Goal: Complete application form

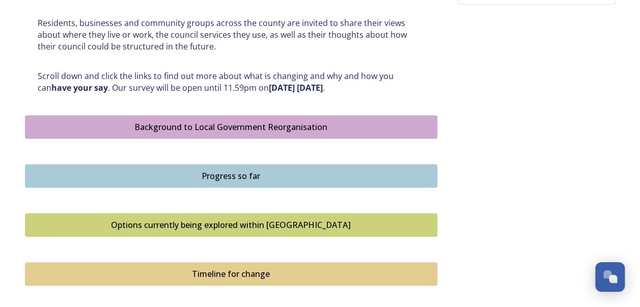
scroll to position [505, 0]
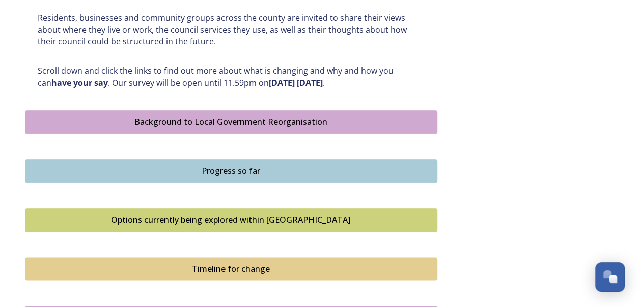
click at [239, 221] on div "Options currently being explored within West Sussex" at bounding box center [231, 219] width 401 height 12
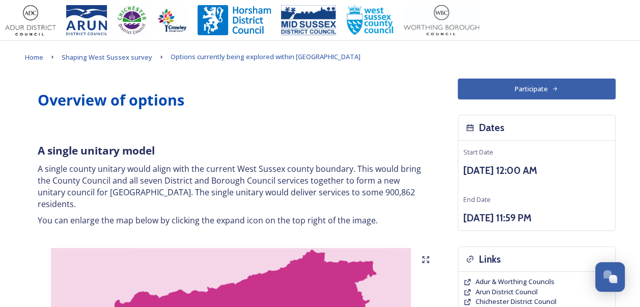
click at [539, 89] on button "Participate" at bounding box center [537, 88] width 158 height 21
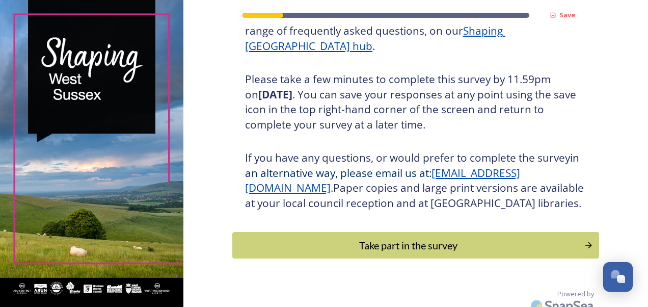
scroll to position [162, 0]
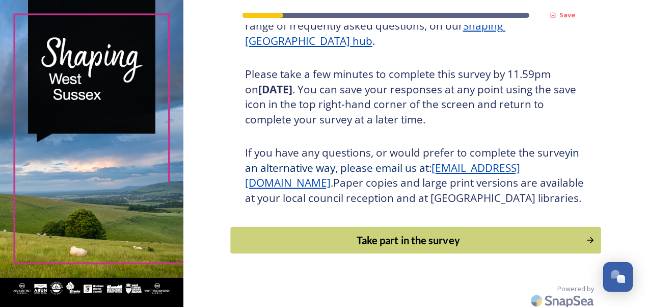
click at [420, 248] on div "Take part in the survey" at bounding box center [408, 239] width 344 height 15
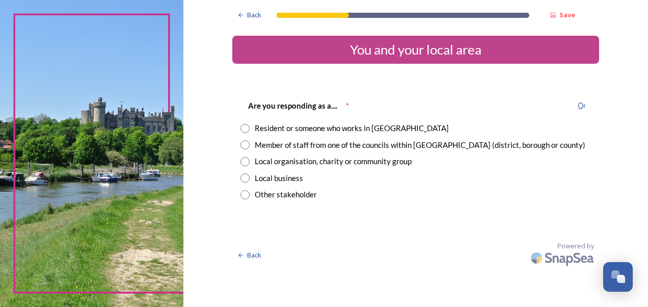
click at [245, 127] on input "radio" at bounding box center [244, 128] width 9 height 9
radio input "true"
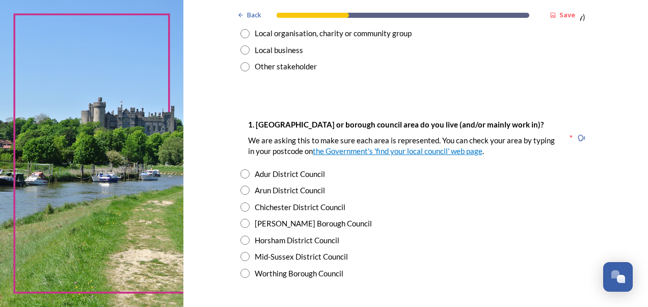
scroll to position [132, 0]
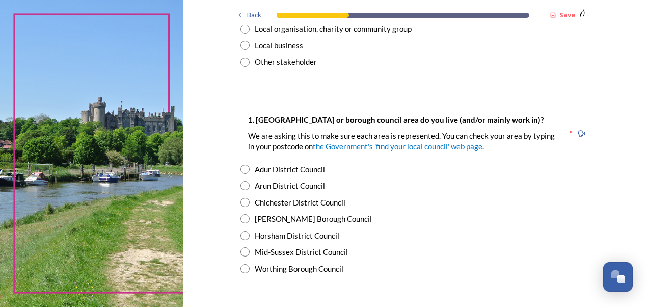
click at [240, 170] on input "radio" at bounding box center [244, 169] width 9 height 9
radio input "true"
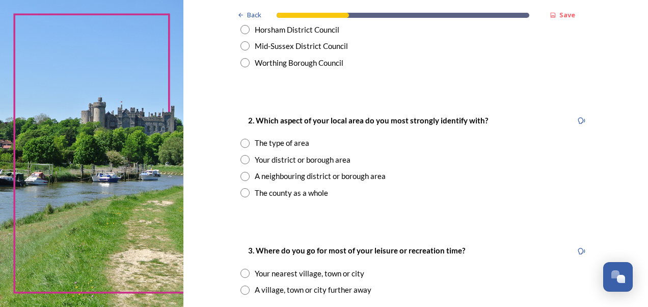
scroll to position [342, 0]
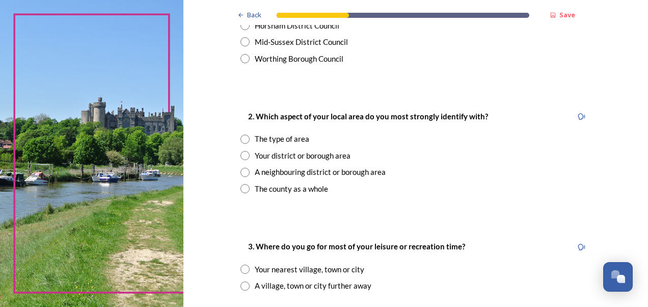
click at [241, 187] on input "radio" at bounding box center [244, 188] width 9 height 9
radio input "true"
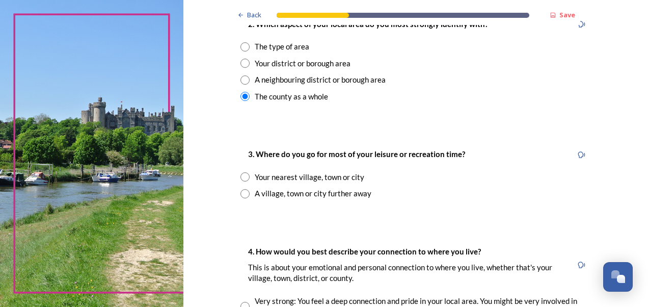
scroll to position [439, 0]
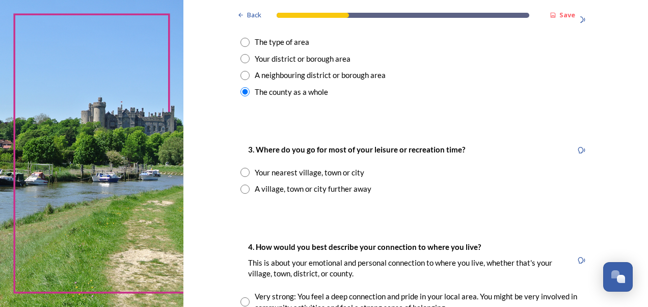
click at [240, 189] on input "radio" at bounding box center [244, 188] width 9 height 9
radio input "true"
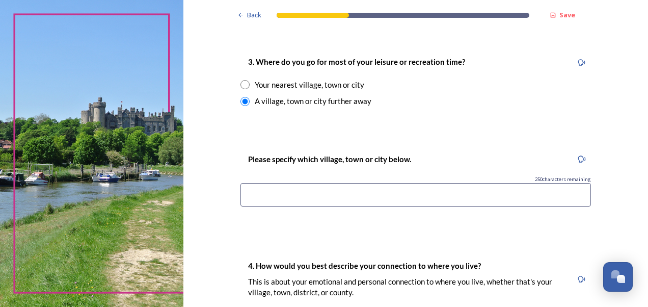
scroll to position [534, 0]
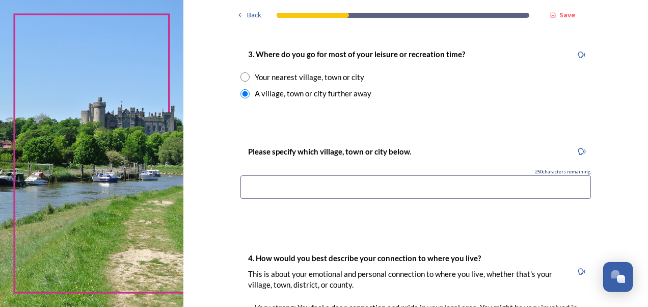
click at [322, 186] on input at bounding box center [415, 186] width 350 height 23
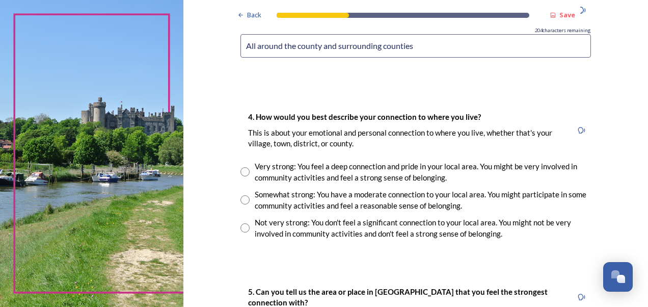
scroll to position [677, 0]
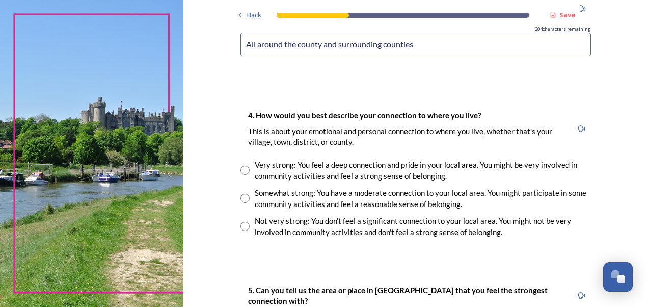
type input "All around the county and surrounding counties"
click at [240, 197] on input "radio" at bounding box center [244, 198] width 9 height 9
radio input "true"
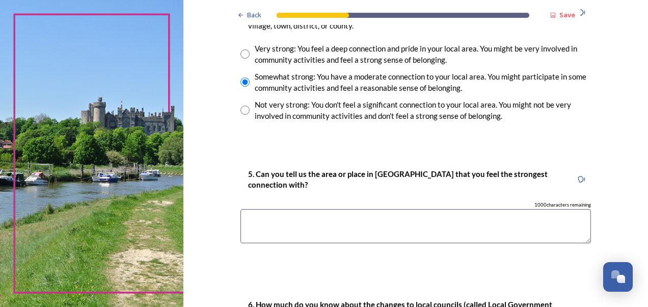
scroll to position [807, 0]
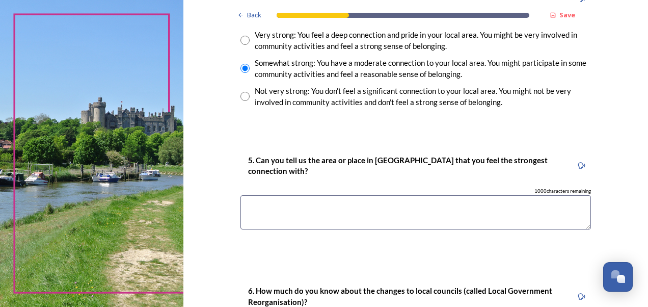
click at [282, 206] on textarea at bounding box center [415, 212] width 350 height 34
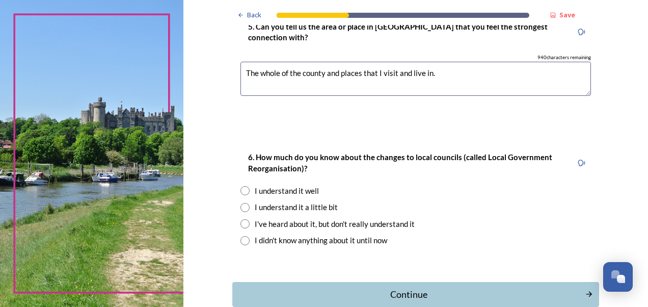
scroll to position [942, 0]
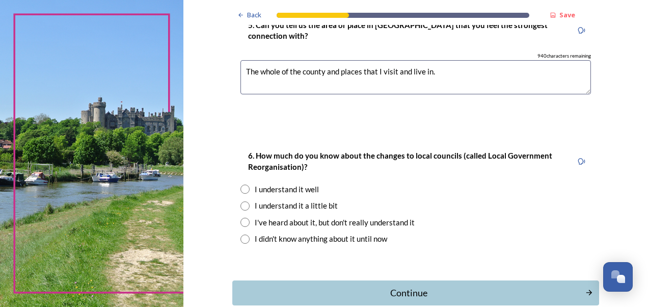
type textarea "The whole of the county and places that I visit and live in."
click at [240, 188] on input "radio" at bounding box center [244, 188] width 9 height 9
radio input "true"
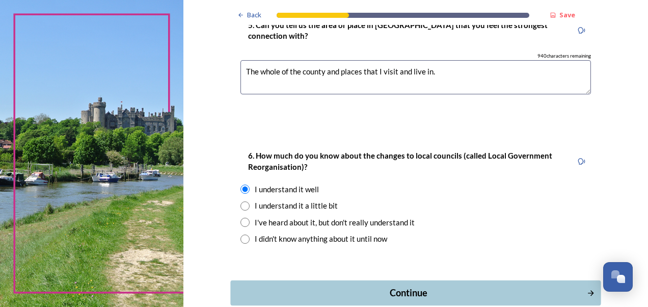
click at [383, 294] on div "Continue" at bounding box center [408, 293] width 345 height 14
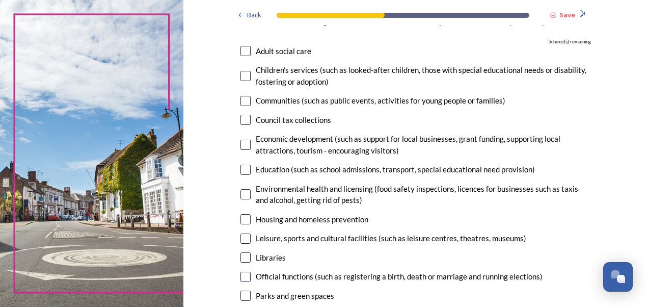
scroll to position [97, 0]
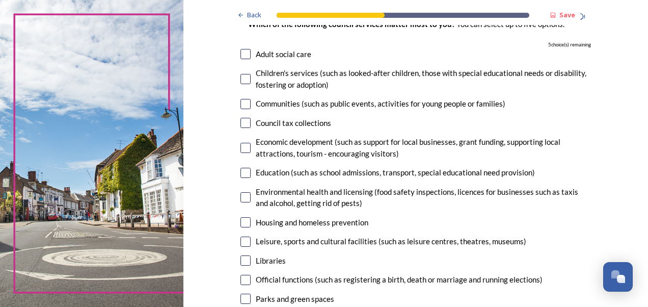
click at [240, 54] on input "checkbox" at bounding box center [245, 54] width 10 height 10
checkbox input "false"
click at [240, 299] on input "checkbox" at bounding box center [245, 298] width 10 height 10
checkbox input "true"
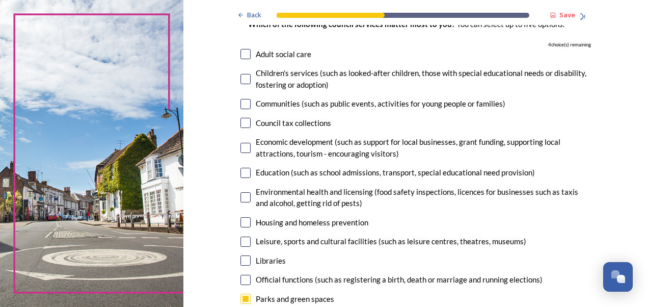
click at [241, 55] on input "checkbox" at bounding box center [245, 54] width 10 height 10
checkbox input "true"
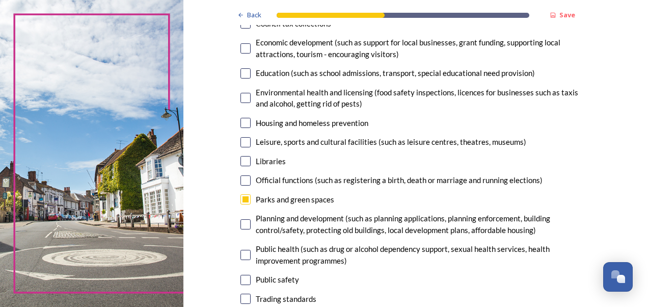
scroll to position [195, 0]
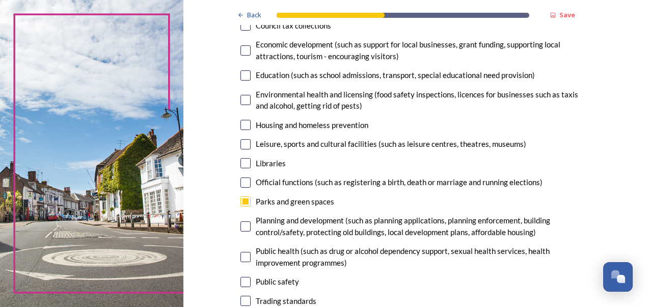
click at [241, 51] on input "checkbox" at bounding box center [245, 50] width 10 height 10
checkbox input "true"
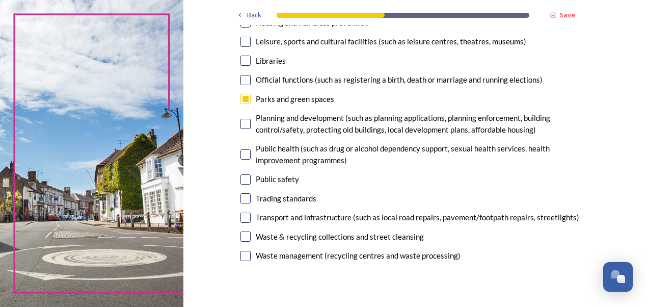
scroll to position [300, 0]
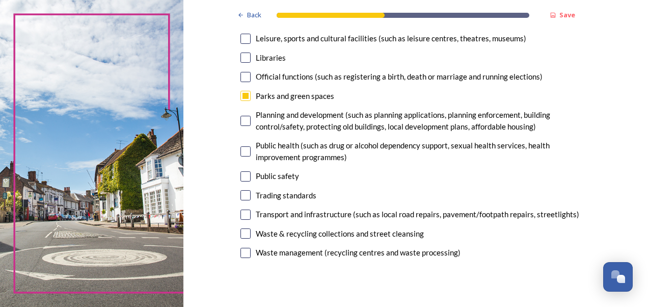
click at [245, 39] on input "checkbox" at bounding box center [245, 39] width 10 height 10
checkbox input "true"
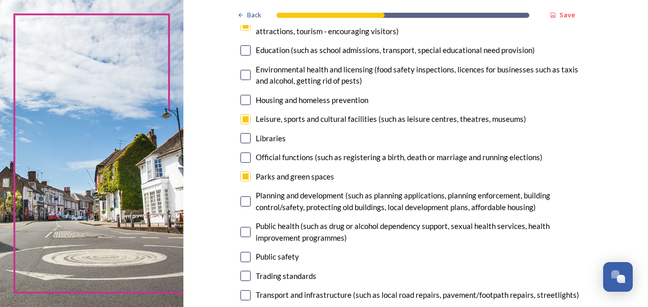
scroll to position [223, 0]
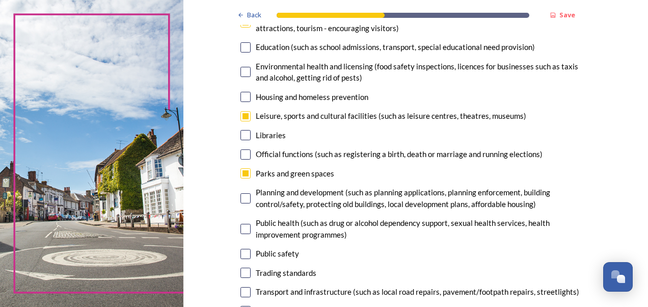
click at [244, 200] on input "checkbox" at bounding box center [245, 198] width 10 height 10
checkbox input "true"
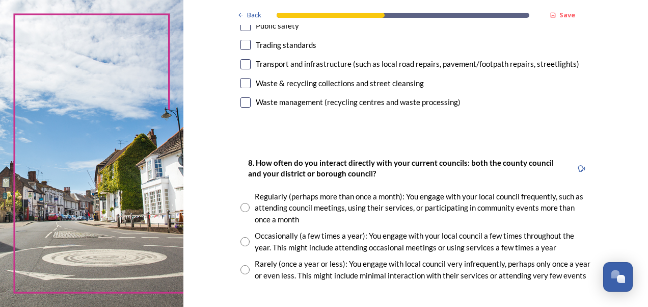
scroll to position [453, 0]
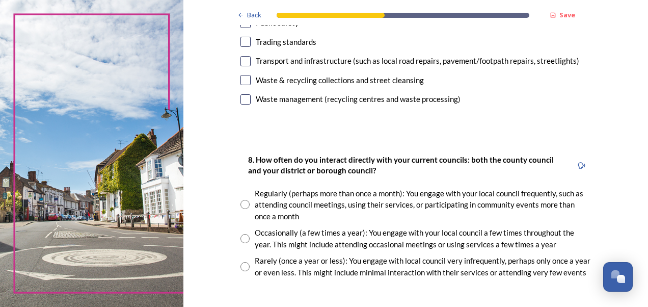
click at [241, 204] on input "radio" at bounding box center [244, 204] width 9 height 9
radio input "true"
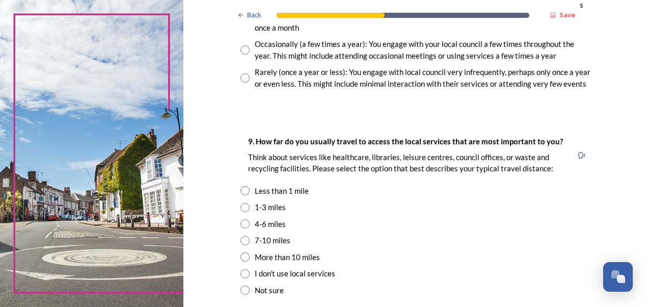
scroll to position [647, 0]
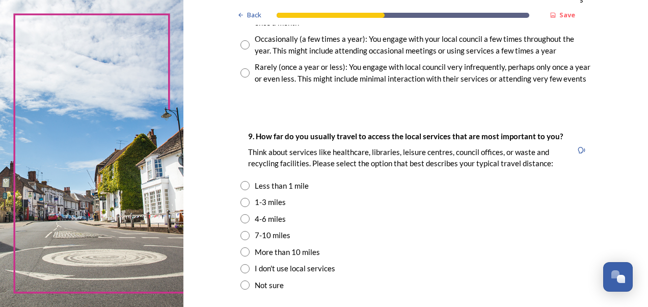
click at [241, 250] on input "radio" at bounding box center [244, 251] width 9 height 9
radio input "true"
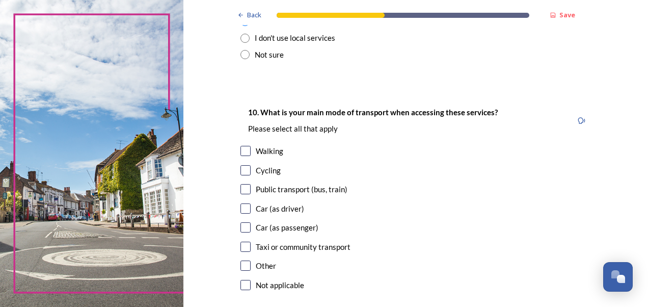
scroll to position [888, 0]
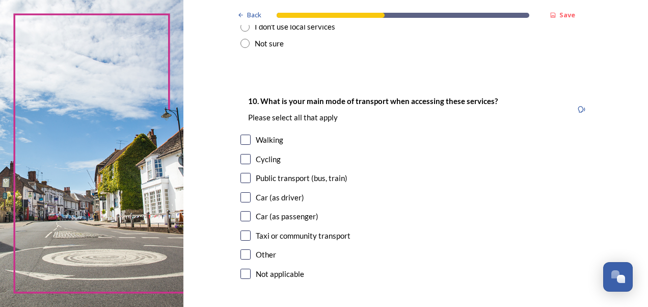
click at [241, 199] on input "checkbox" at bounding box center [245, 197] width 10 height 10
checkbox input "true"
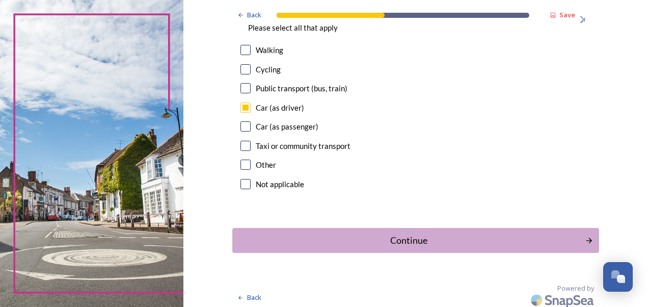
scroll to position [983, 0]
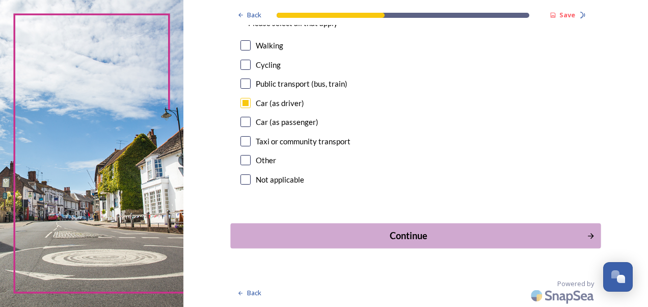
click at [420, 238] on div "Continue" at bounding box center [408, 236] width 345 height 14
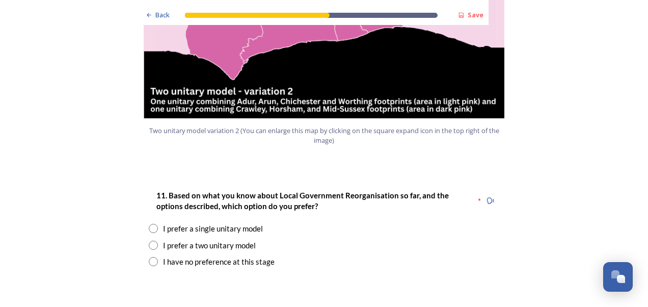
scroll to position [1255, 0]
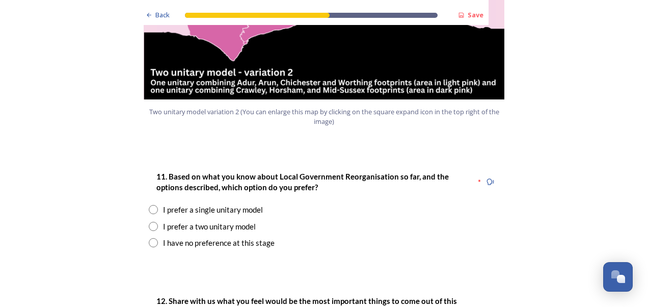
click at [149, 205] on input "radio" at bounding box center [153, 209] width 9 height 9
radio input "true"
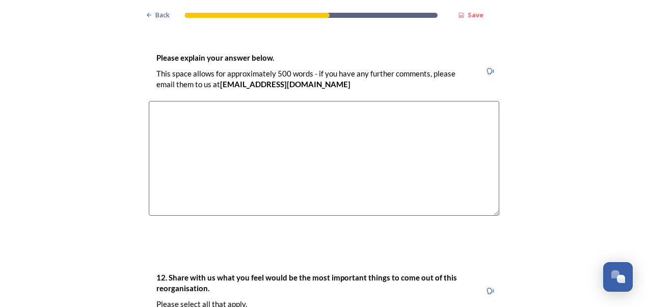
scroll to position [1466, 0]
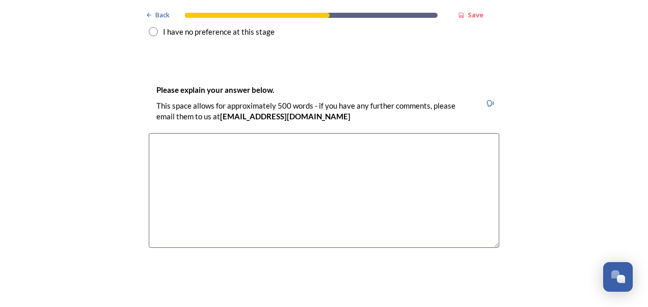
click at [269, 133] on textarea at bounding box center [324, 190] width 350 height 115
type textarea "U"
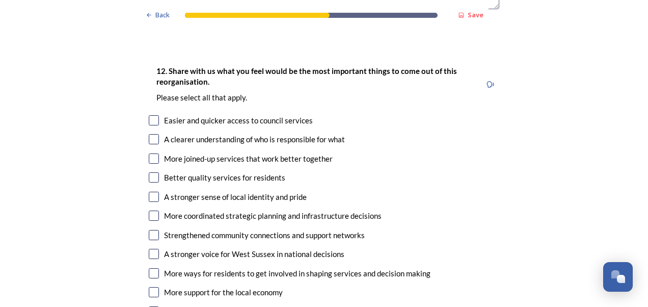
scroll to position [1721, 0]
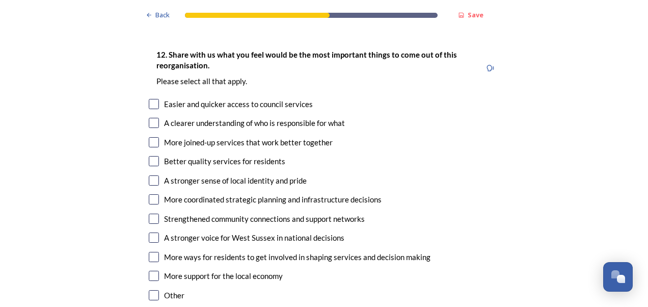
type textarea "One single unitary would maintain the West Sussex county identity and services …"
click at [150, 137] on input "checkbox" at bounding box center [154, 142] width 10 height 10
checkbox input "true"
click at [149, 156] on input "checkbox" at bounding box center [154, 161] width 10 height 10
checkbox input "true"
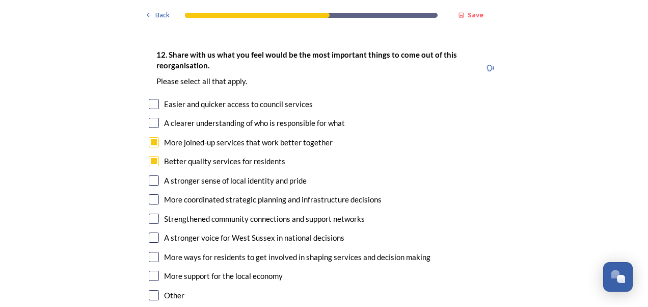
click at [150, 232] on input "checkbox" at bounding box center [154, 237] width 10 height 10
checkbox input "true"
click at [150, 252] on input "checkbox" at bounding box center [154, 257] width 10 height 10
checkbox input "false"
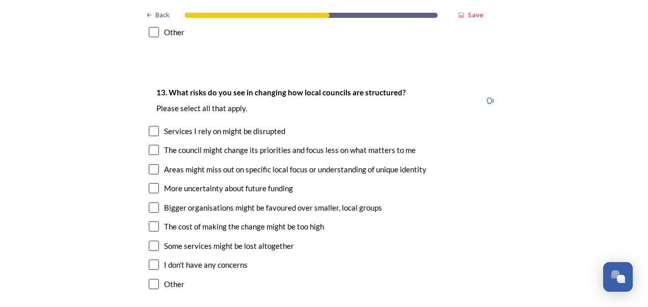
scroll to position [1988, 0]
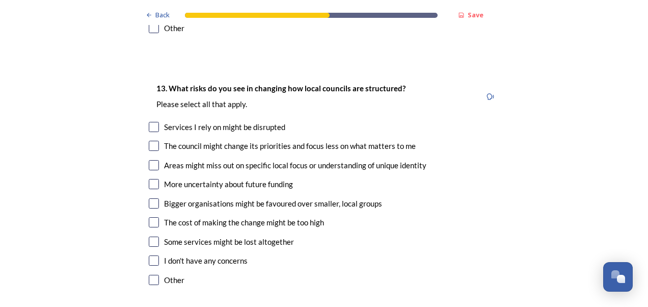
click at [149, 122] on input "checkbox" at bounding box center [154, 127] width 10 height 10
checkbox input "true"
click at [150, 160] on input "checkbox" at bounding box center [154, 165] width 10 height 10
checkbox input "true"
click at [151, 198] on input "checkbox" at bounding box center [154, 203] width 10 height 10
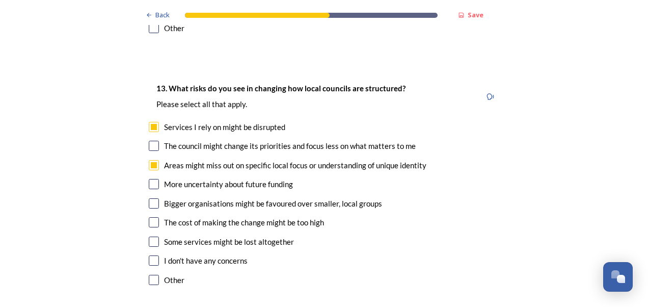
checkbox input "true"
click at [151, 217] on input "checkbox" at bounding box center [154, 222] width 10 height 10
checkbox input "true"
click at [151, 236] on input "checkbox" at bounding box center [154, 241] width 10 height 10
checkbox input "true"
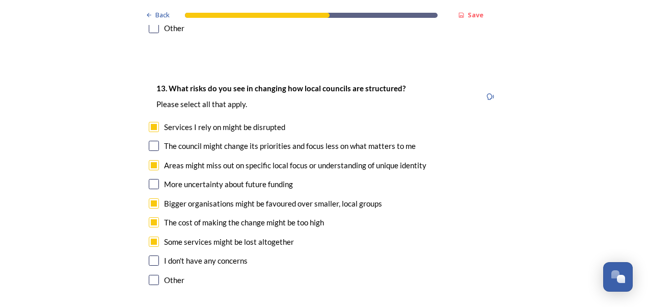
click at [150, 179] on input "checkbox" at bounding box center [154, 184] width 10 height 10
checkbox input "true"
click at [151, 141] on input "checkbox" at bounding box center [154, 146] width 10 height 10
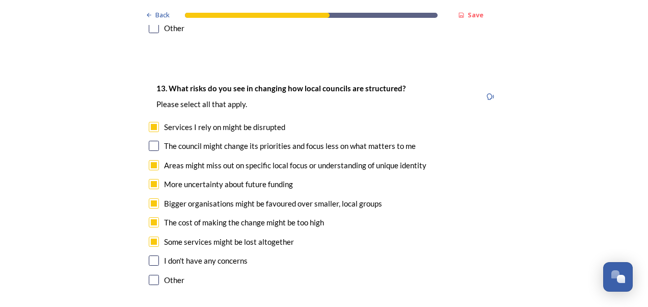
checkbox input "true"
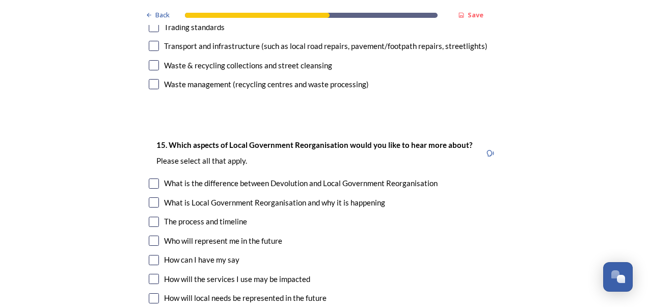
scroll to position [2777, 0]
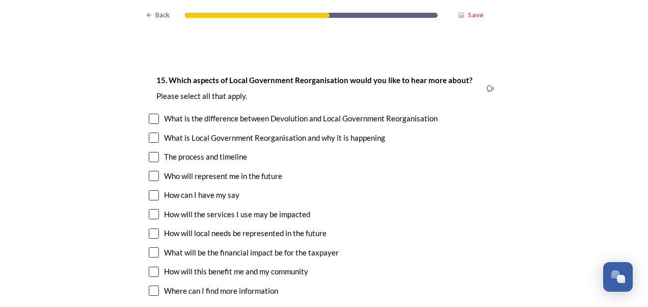
click at [149, 152] on input "checkbox" at bounding box center [154, 157] width 10 height 10
checkbox input "true"
click at [151, 171] on input "checkbox" at bounding box center [154, 176] width 10 height 10
checkbox input "true"
click at [150, 209] on input "checkbox" at bounding box center [154, 214] width 10 height 10
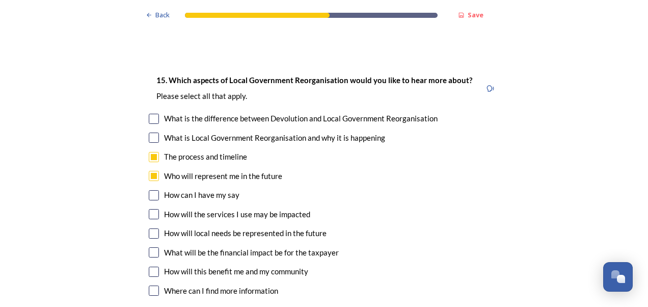
checkbox input "true"
click at [151, 228] on input "checkbox" at bounding box center [154, 233] width 10 height 10
checkbox input "true"
click at [150, 247] on input "checkbox" at bounding box center [154, 252] width 10 height 10
checkbox input "true"
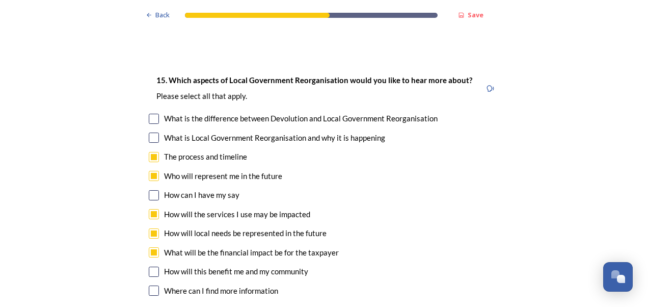
click at [150, 266] on input "checkbox" at bounding box center [154, 271] width 10 height 10
checkbox input "true"
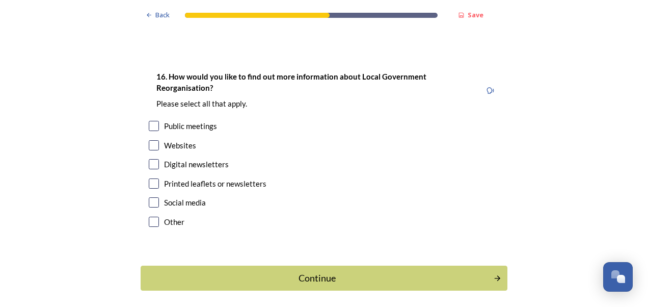
scroll to position [3063, 0]
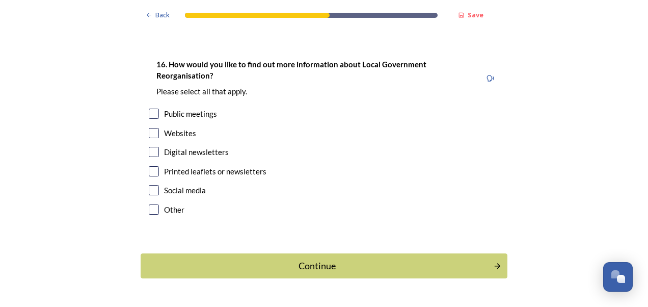
click at [149, 108] on input "checkbox" at bounding box center [154, 113] width 10 height 10
checkbox input "true"
click at [150, 128] on input "checkbox" at bounding box center [154, 133] width 10 height 10
checkbox input "true"
click at [150, 147] on input "checkbox" at bounding box center [154, 152] width 10 height 10
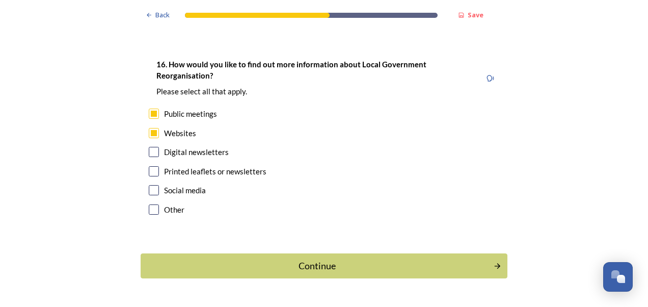
checkbox input "true"
click at [152, 166] on input "checkbox" at bounding box center [154, 171] width 10 height 10
checkbox input "true"
click at [150, 185] on input "checkbox" at bounding box center [154, 190] width 10 height 10
checkbox input "true"
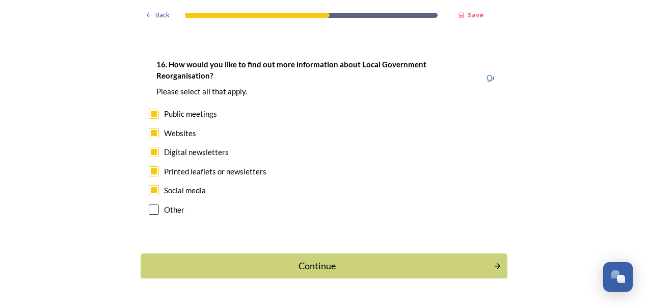
click at [149, 204] on input "checkbox" at bounding box center [154, 209] width 10 height 10
checkbox input "true"
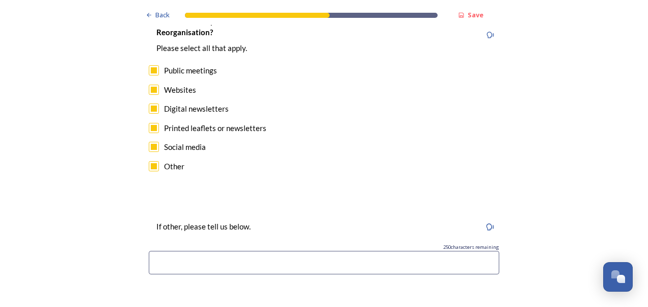
scroll to position [3119, 0]
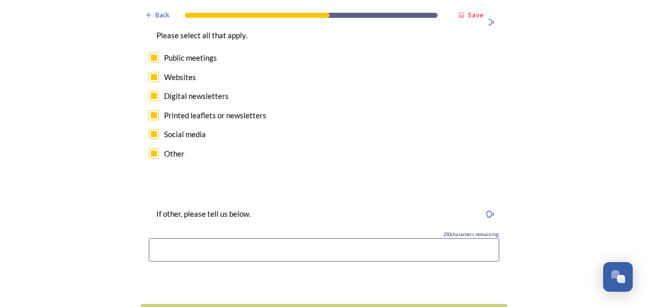
click at [183, 238] on input at bounding box center [324, 249] width 350 height 23
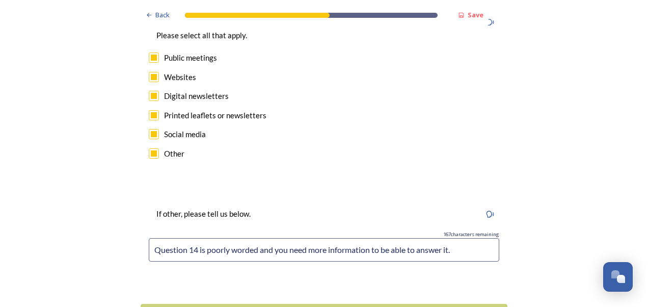
scroll to position [3169, 0]
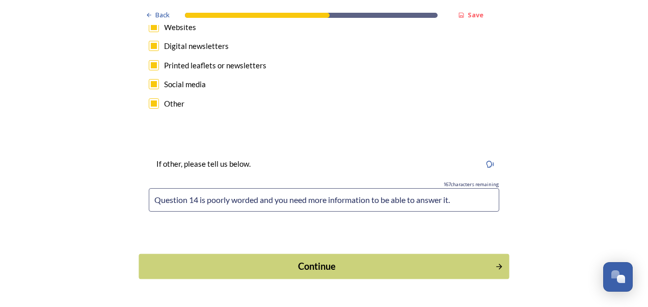
type input "Question 14 is poorly worded and you need more information to be able to answer…"
click at [314, 259] on div "Continue" at bounding box center [317, 266] width 345 height 14
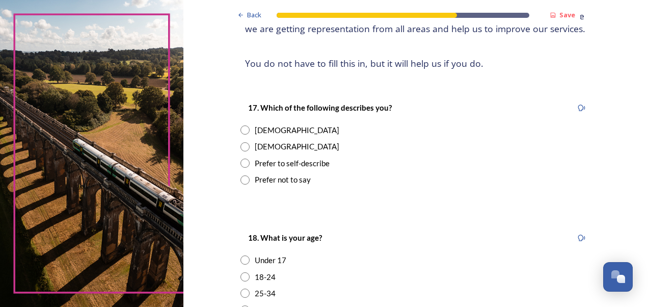
scroll to position [141, 0]
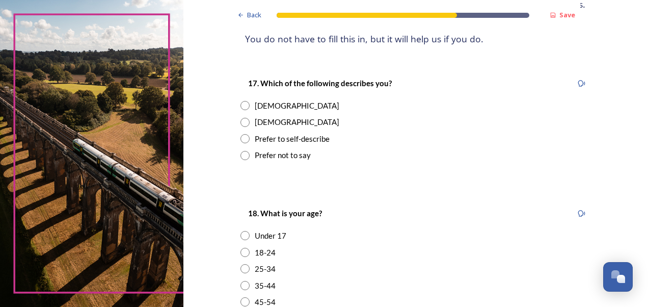
click at [241, 108] on input "radio" at bounding box center [244, 105] width 9 height 9
radio input "true"
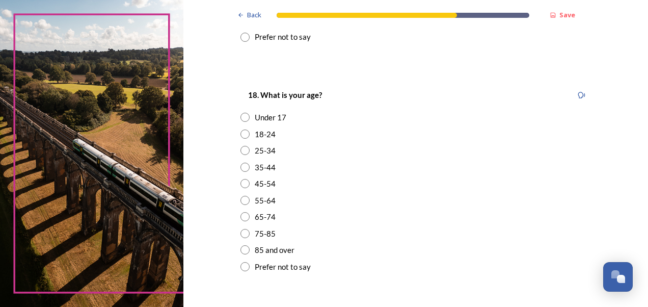
scroll to position [261, 0]
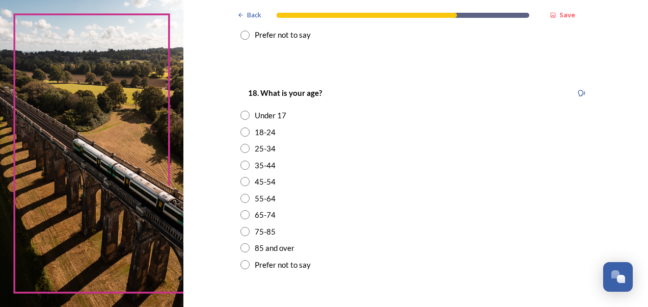
click at [240, 182] on input "radio" at bounding box center [244, 181] width 9 height 9
radio input "true"
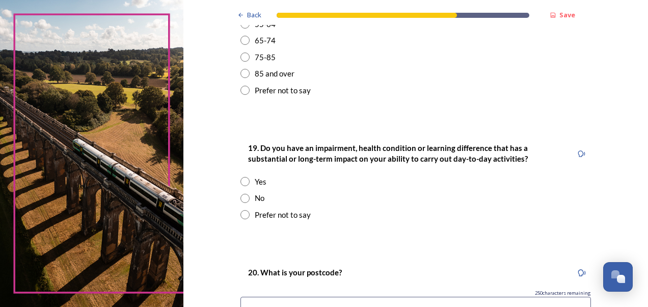
scroll to position [441, 0]
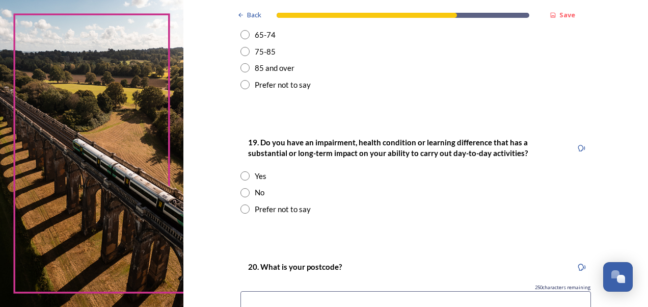
click at [242, 207] on input "radio" at bounding box center [244, 208] width 9 height 9
radio input "true"
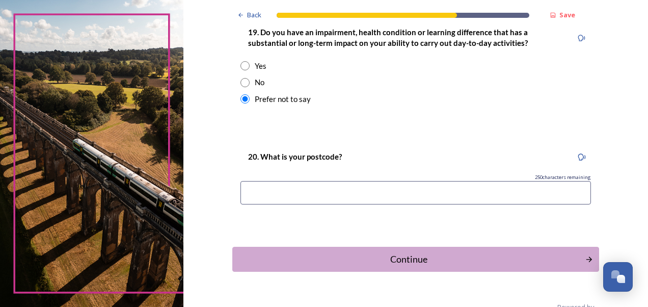
scroll to position [556, 0]
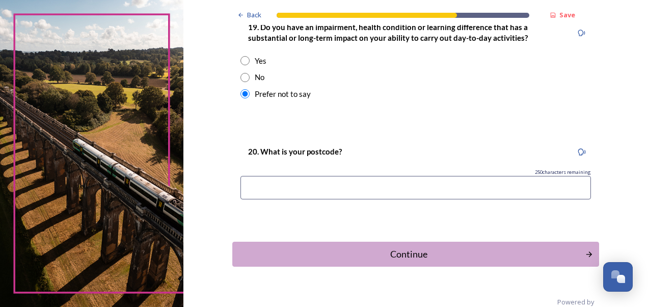
click at [290, 185] on input at bounding box center [415, 187] width 350 height 23
type input "BN15"
click at [386, 255] on div "Continue" at bounding box center [408, 254] width 345 height 14
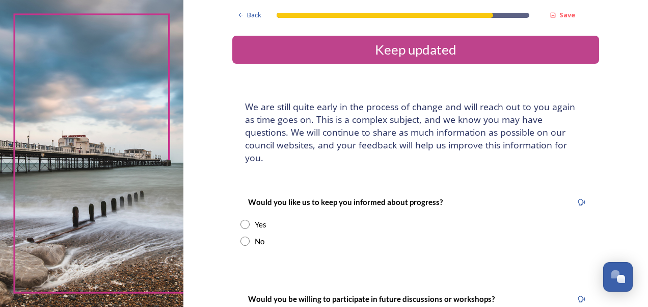
click at [241, 236] on input "radio" at bounding box center [244, 240] width 9 height 9
radio input "true"
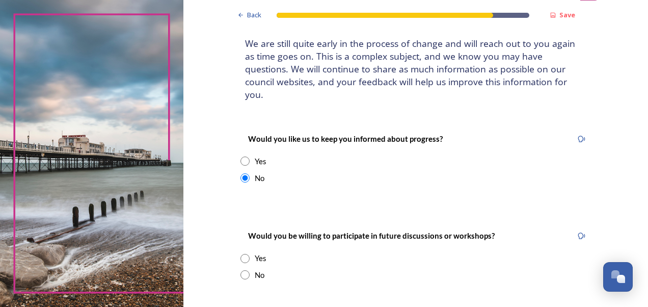
scroll to position [64, 0]
click at [240, 269] on input "radio" at bounding box center [244, 273] width 9 height 9
radio input "true"
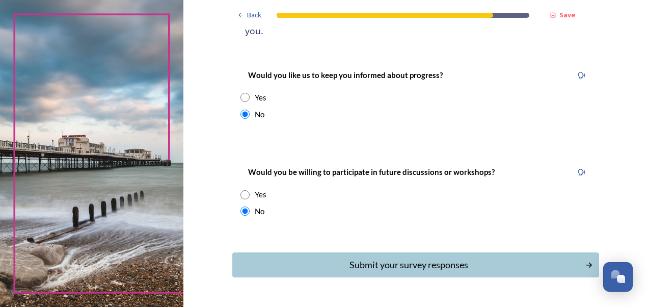
scroll to position [128, 0]
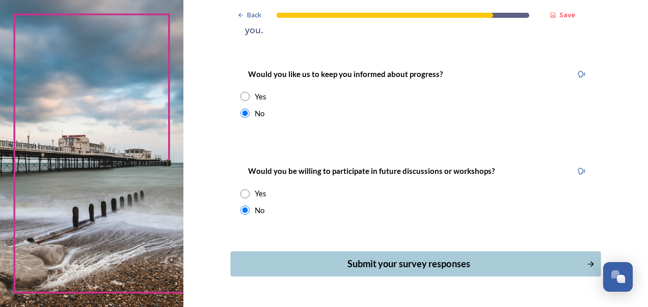
click at [403, 257] on div "Submit your survey responses" at bounding box center [408, 264] width 345 height 14
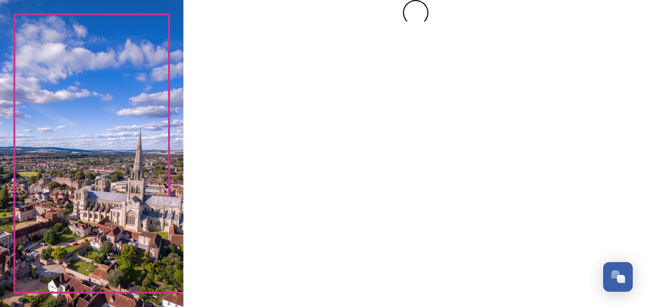
scroll to position [0, 0]
